Goal: Task Accomplishment & Management: Use online tool/utility

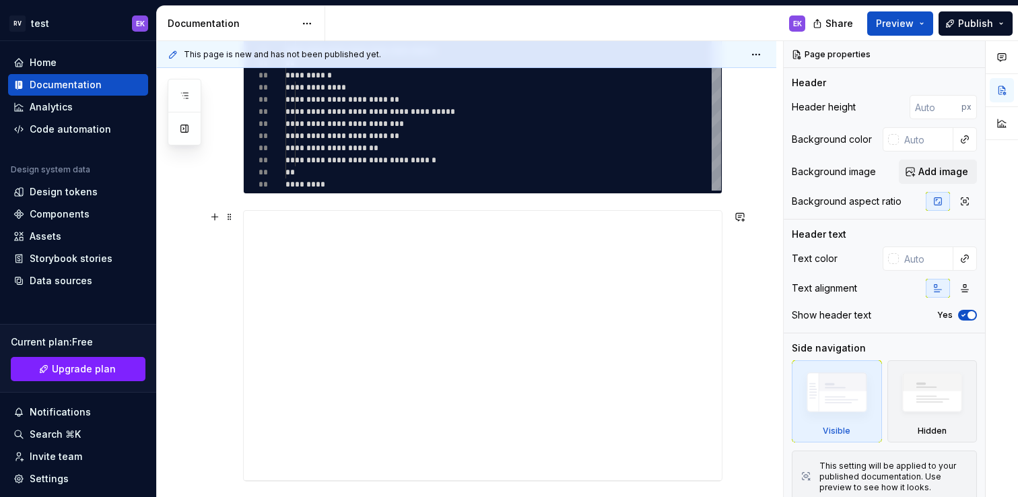
scroll to position [1395, 0]
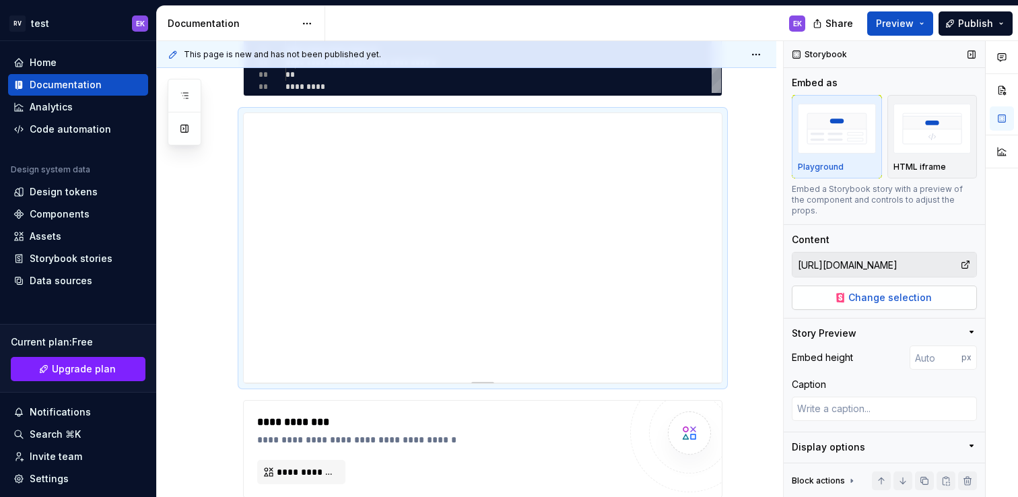
click at [880, 295] on span "Change selection" at bounding box center [889, 297] width 83 height 13
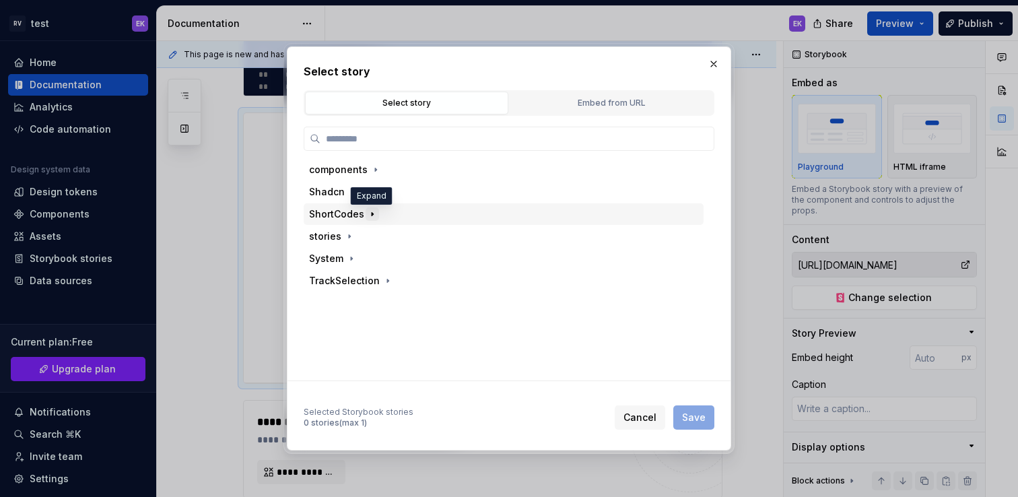
click at [372, 213] on icon "button" at bounding box center [372, 214] width 1 height 3
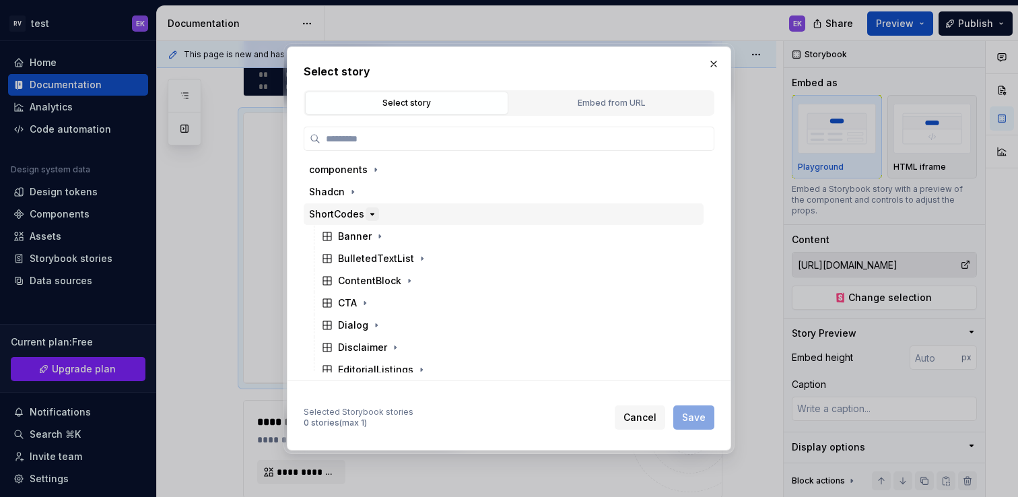
click at [371, 213] on icon "button" at bounding box center [372, 213] width 3 height 1
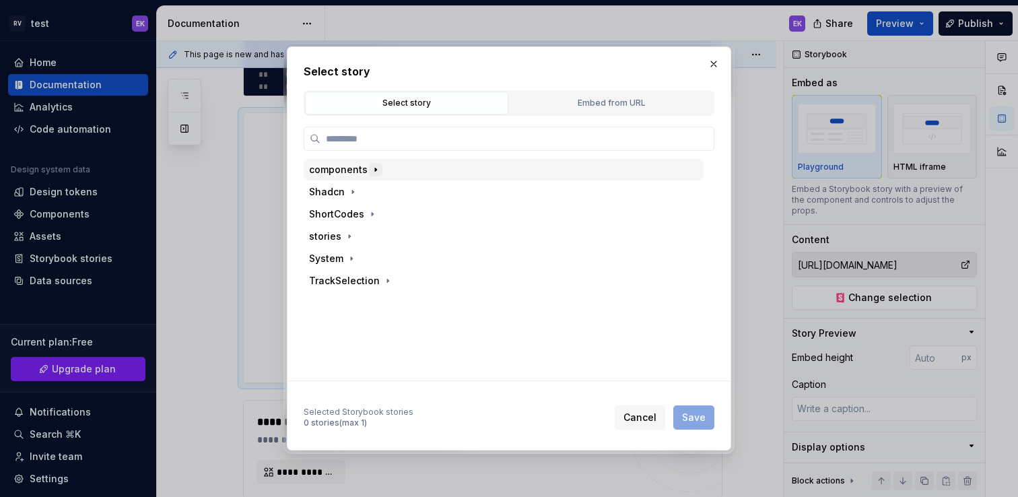
click at [375, 164] on icon "button" at bounding box center [375, 169] width 11 height 11
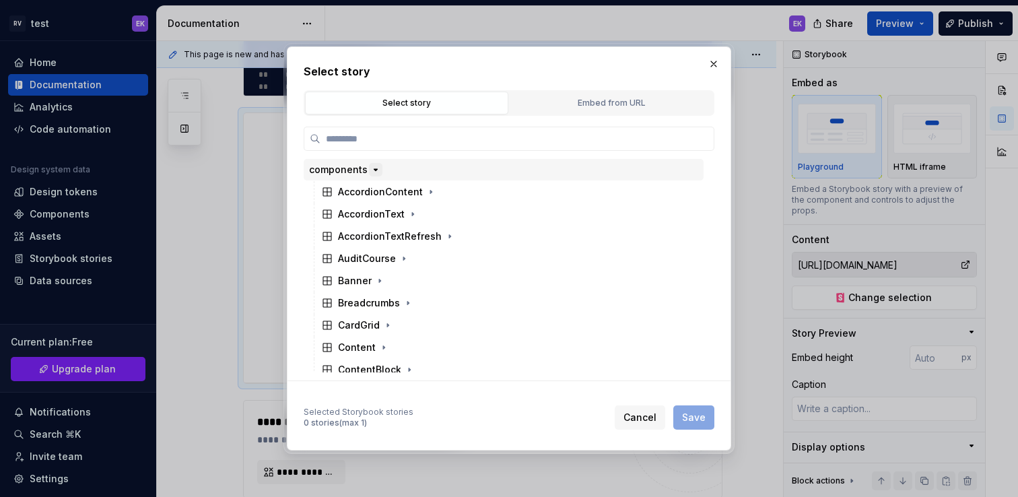
click at [375, 172] on icon "button" at bounding box center [375, 169] width 11 height 11
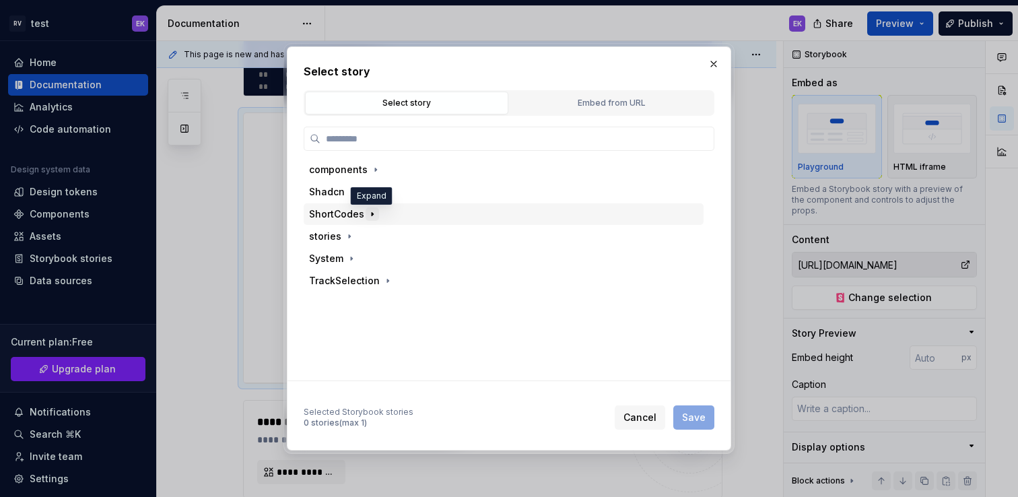
click at [370, 209] on icon "button" at bounding box center [372, 214] width 11 height 11
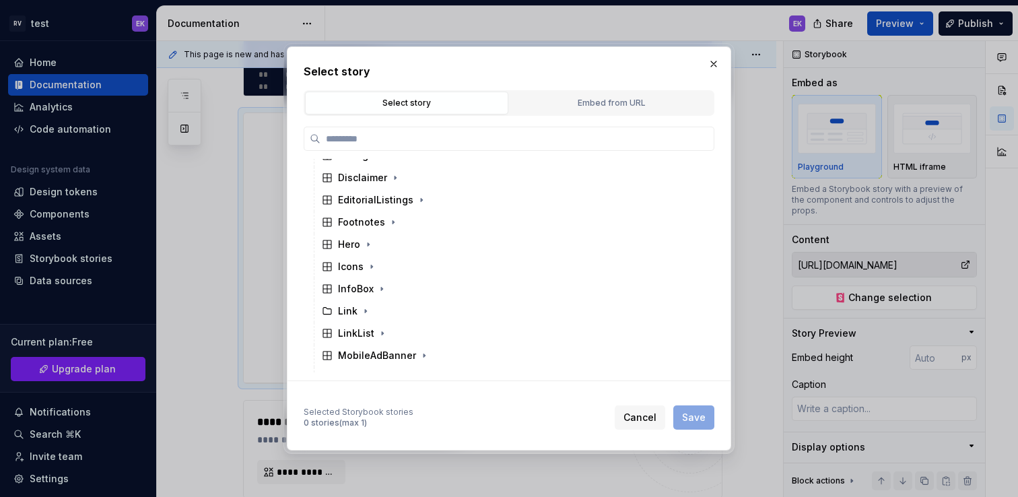
scroll to position [178, 0]
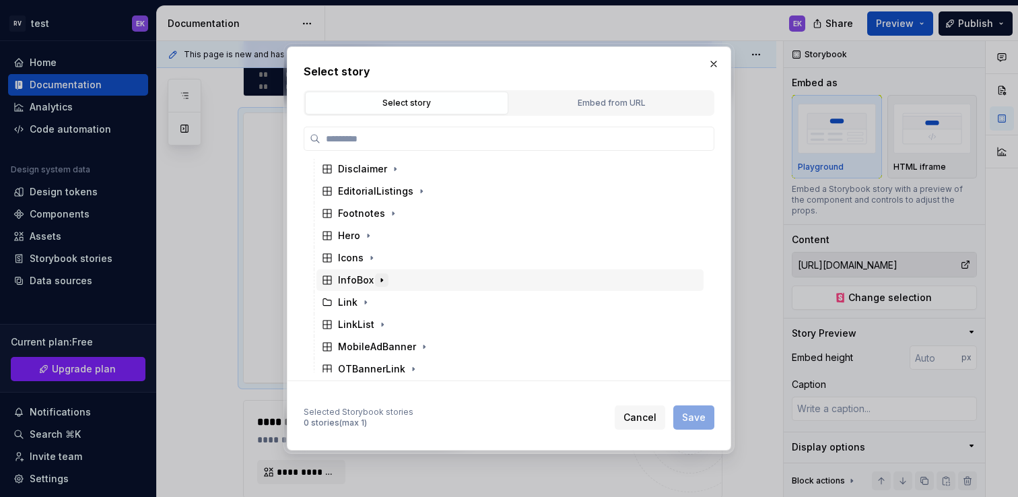
click at [382, 283] on icon "button" at bounding box center [381, 280] width 11 height 11
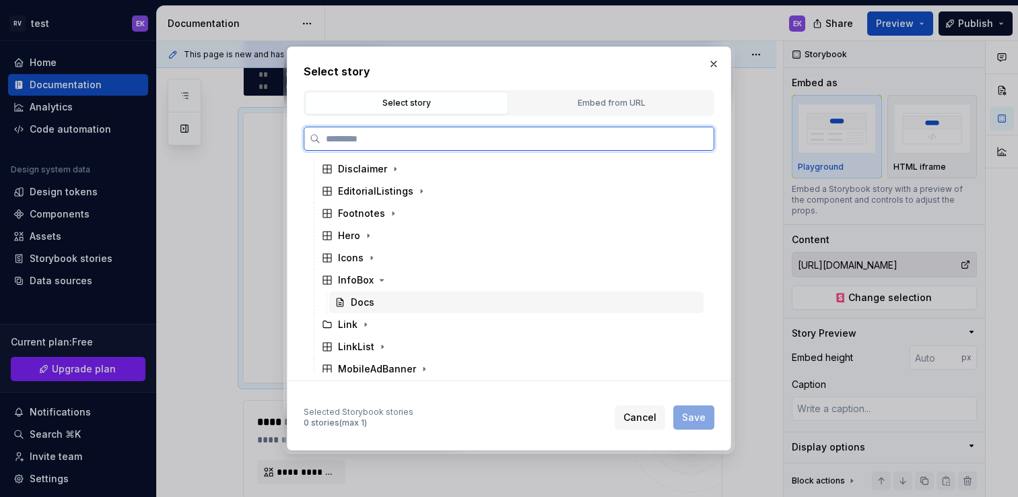
click at [359, 302] on div "Docs" at bounding box center [363, 301] width 24 height 13
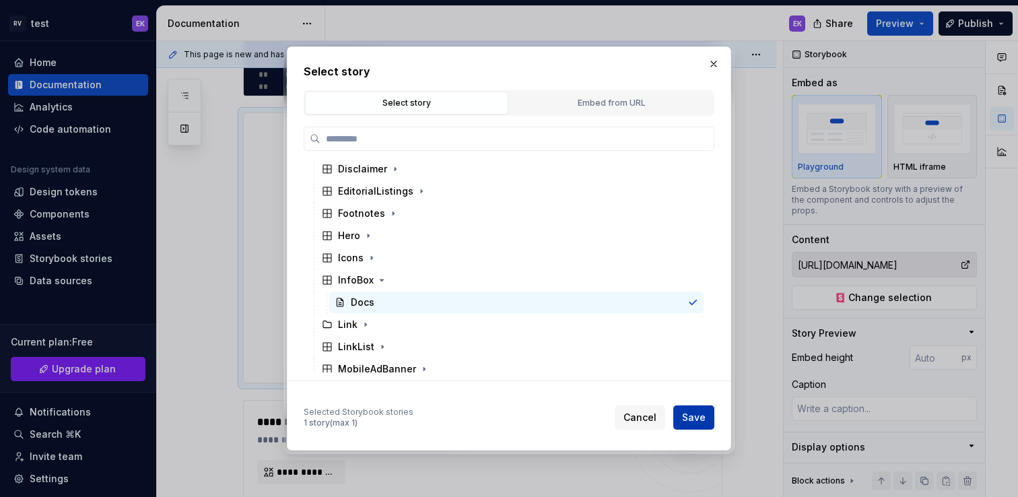
click at [705, 418] on button "Save" at bounding box center [693, 417] width 41 height 24
type textarea "*"
type input "ShortCodes / InfoBox / Docs"
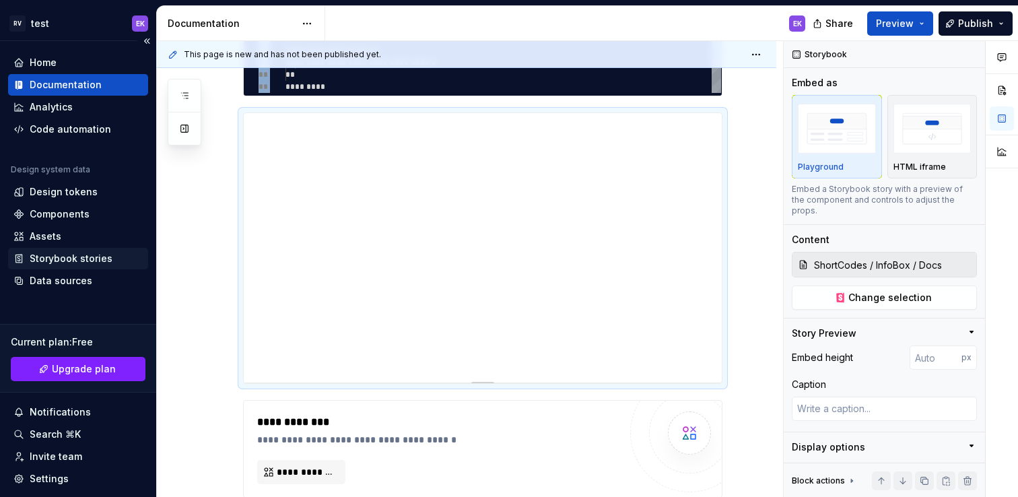
click at [66, 257] on div "Storybook stories" at bounding box center [71, 258] width 83 height 13
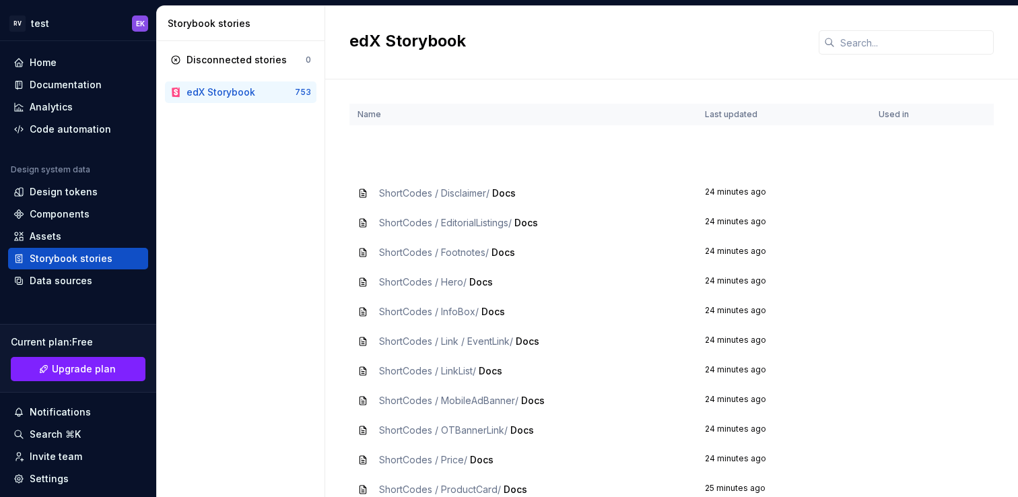
scroll to position [135, 0]
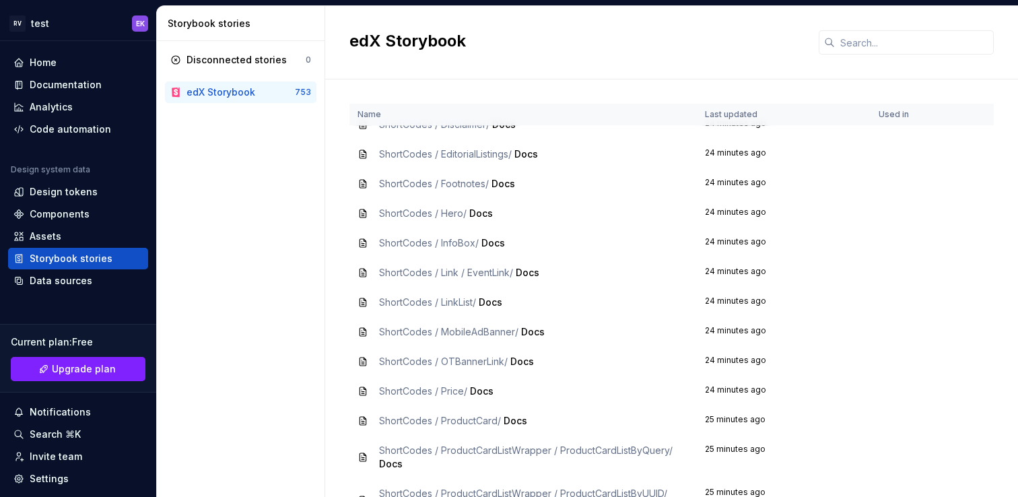
click at [495, 242] on span "Docs" at bounding box center [493, 242] width 24 height 11
click at [362, 236] on div "ShortCodes / InfoBox / Docs" at bounding box center [522, 242] width 331 height 13
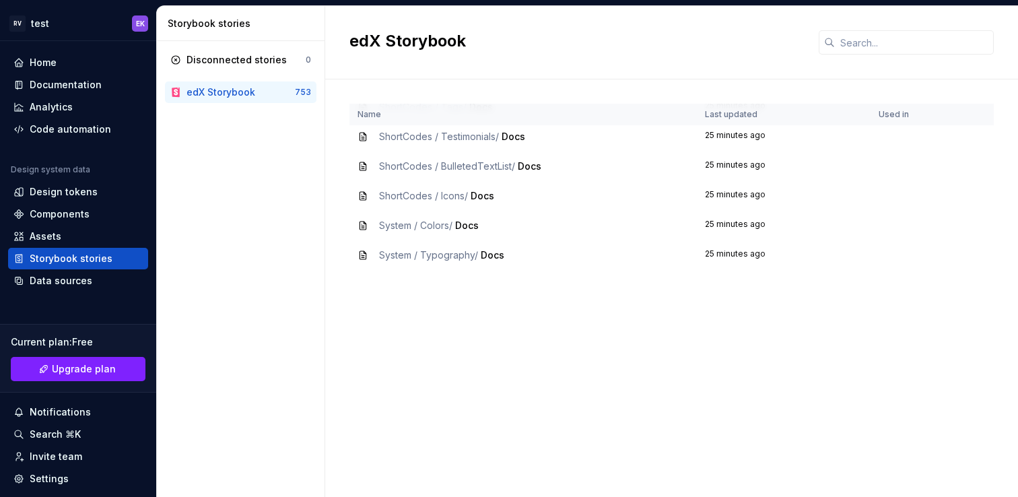
scroll to position [0, 0]
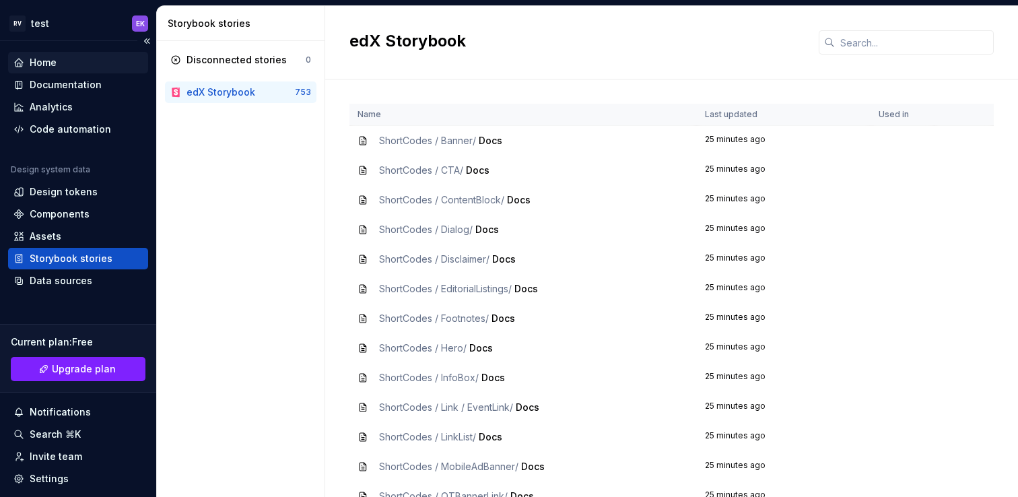
click at [59, 63] on div "Home" at bounding box center [77, 62] width 129 height 13
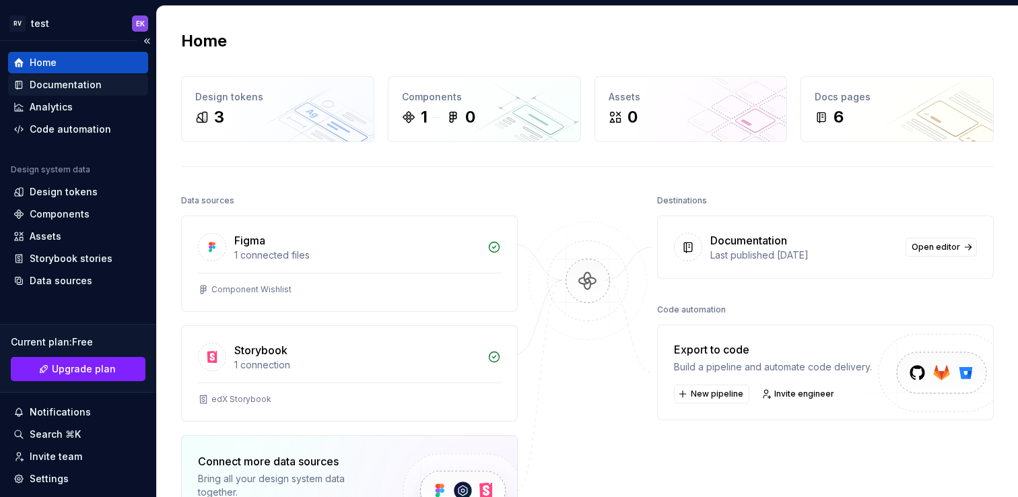
click at [69, 84] on div "Documentation" at bounding box center [66, 84] width 72 height 13
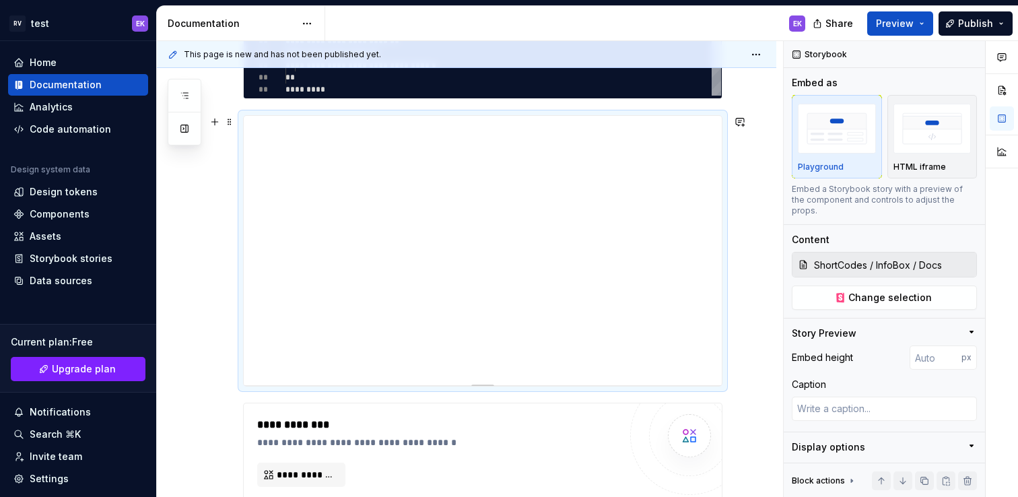
scroll to position [1385, 0]
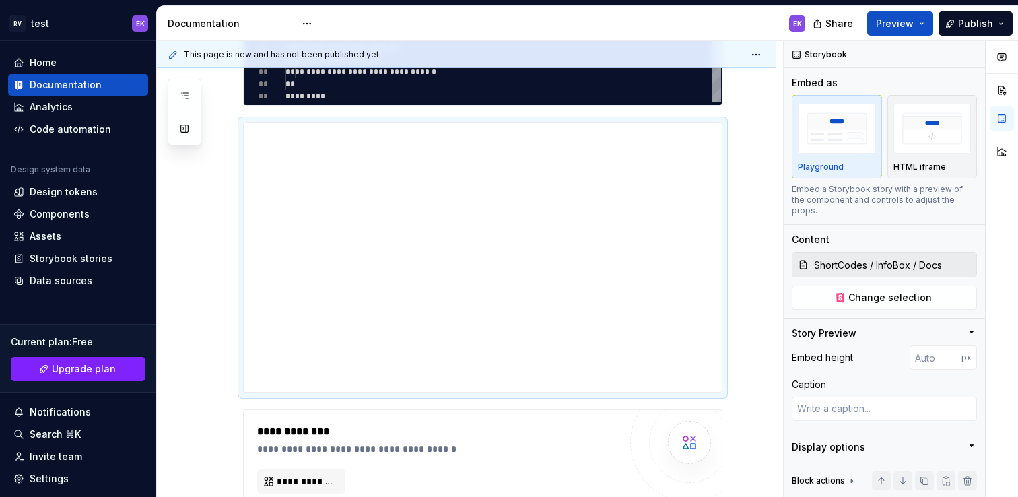
type textarea "*"
